Goal: Navigation & Orientation: Go to known website

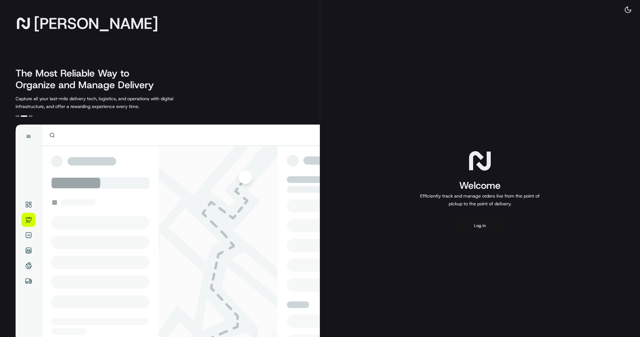
click at [489, 228] on button "Log in" at bounding box center [480, 226] width 52 height 16
